Goal: Task Accomplishment & Management: Use online tool/utility

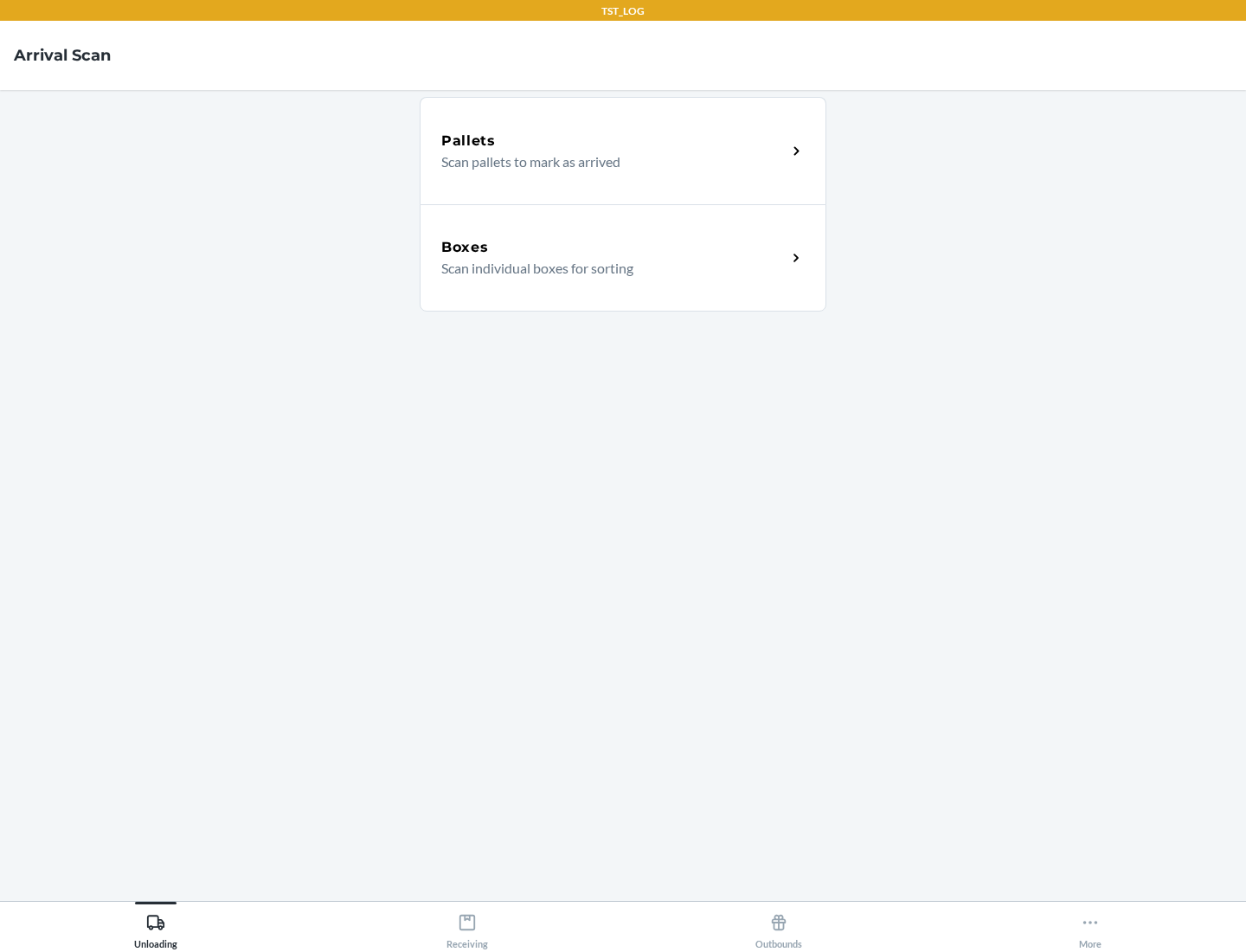
click at [614, 248] on div "Boxes" at bounding box center [614, 247] width 346 height 21
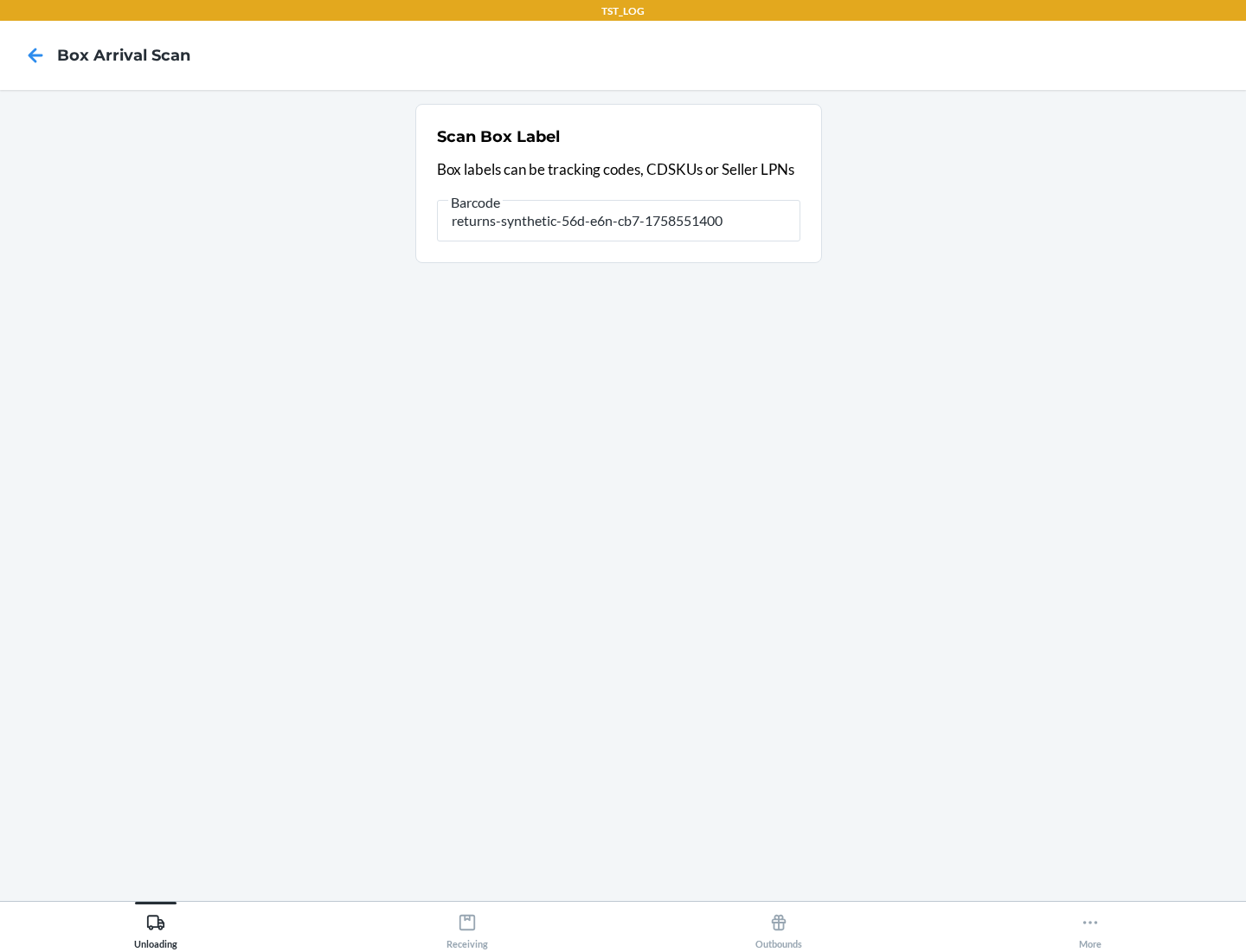
type input "returns-synthetic-56d-e6n-cb7-1758551400"
